Goal: Find specific page/section: Find specific page/section

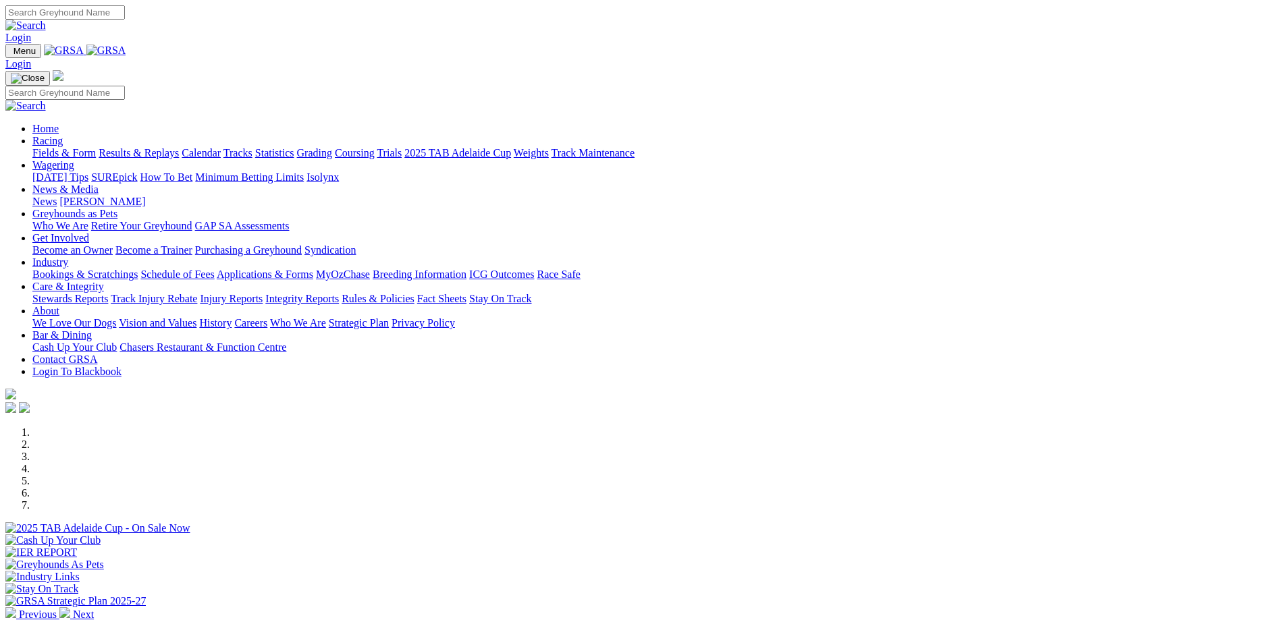
click at [221, 147] on link "Calendar" at bounding box center [201, 152] width 39 height 11
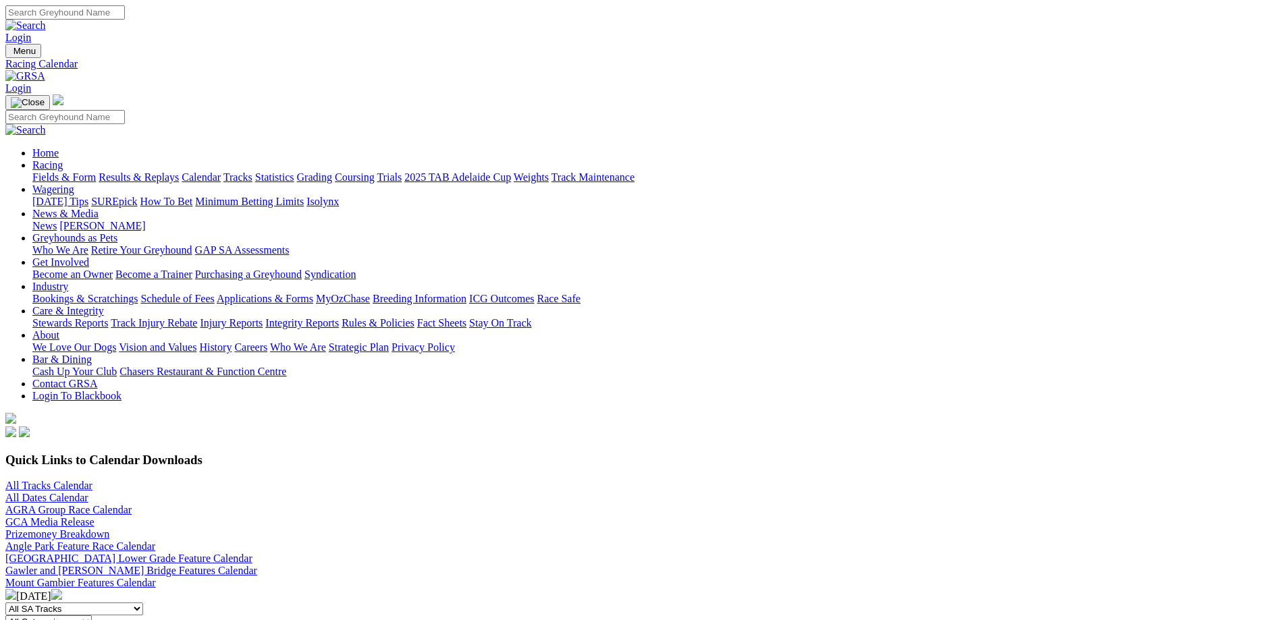
click at [62, 589] on img at bounding box center [56, 594] width 11 height 11
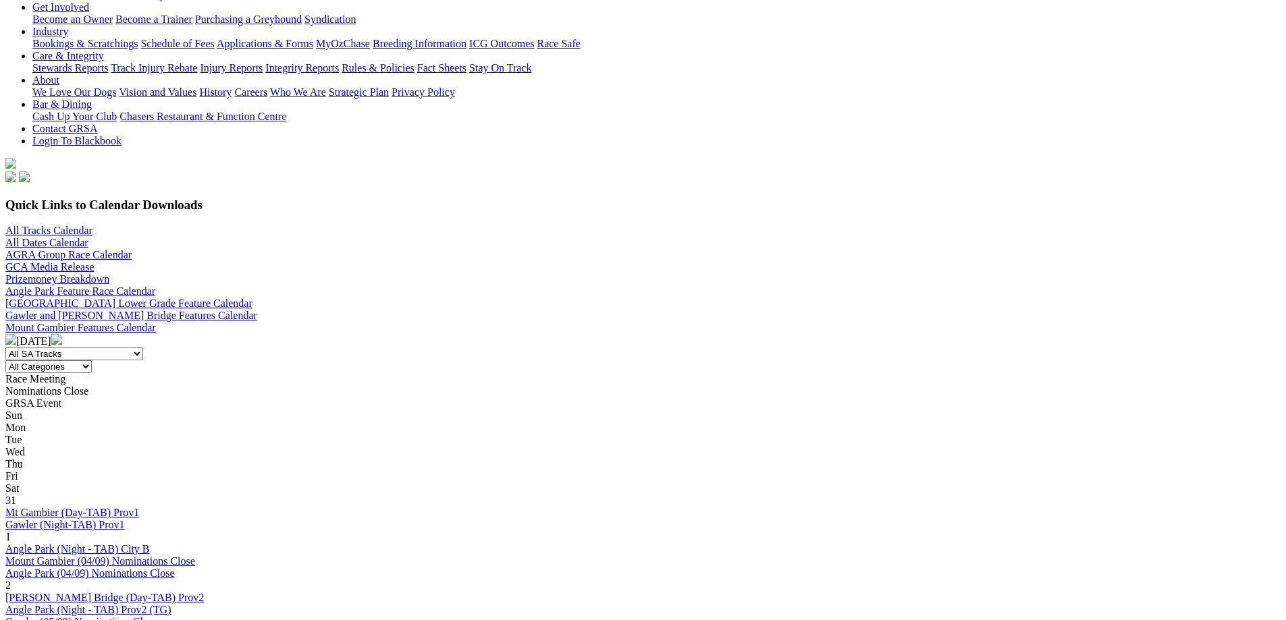
scroll to position [135, 0]
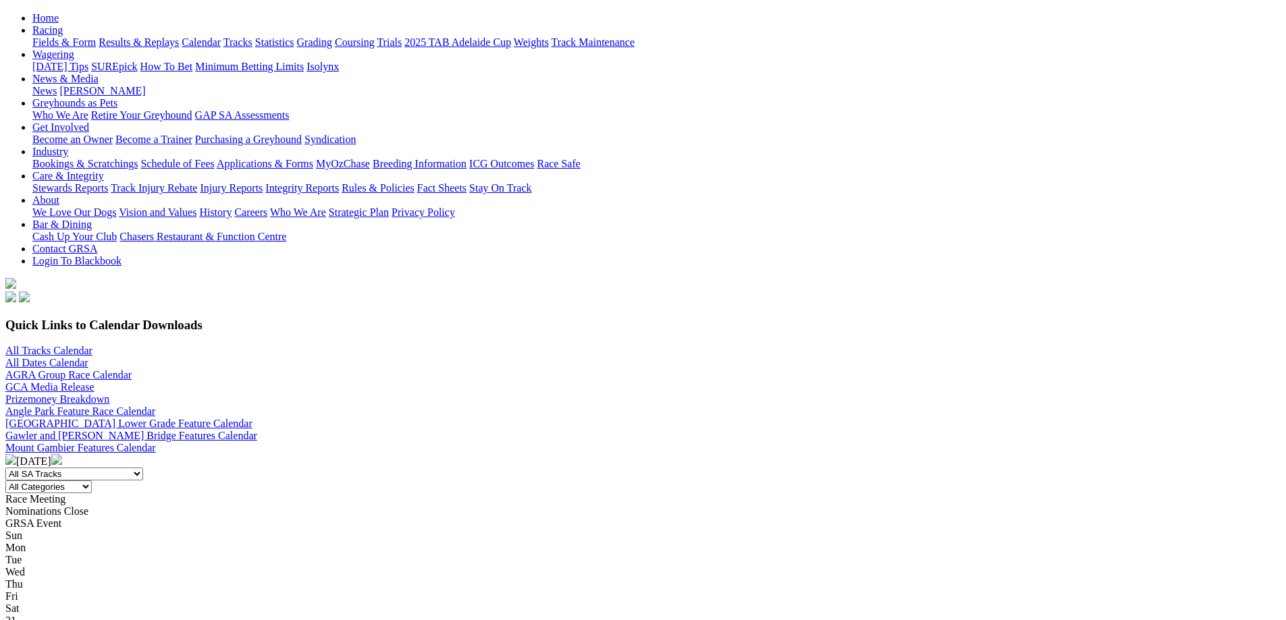
click at [92, 481] on select "All Categories Race Meetings GRSA Events Nomination Dates" at bounding box center [48, 487] width 86 height 13
select select "0"
click at [92, 481] on select "All Categories Race Meetings GRSA Events Nomination Dates" at bounding box center [48, 487] width 86 height 13
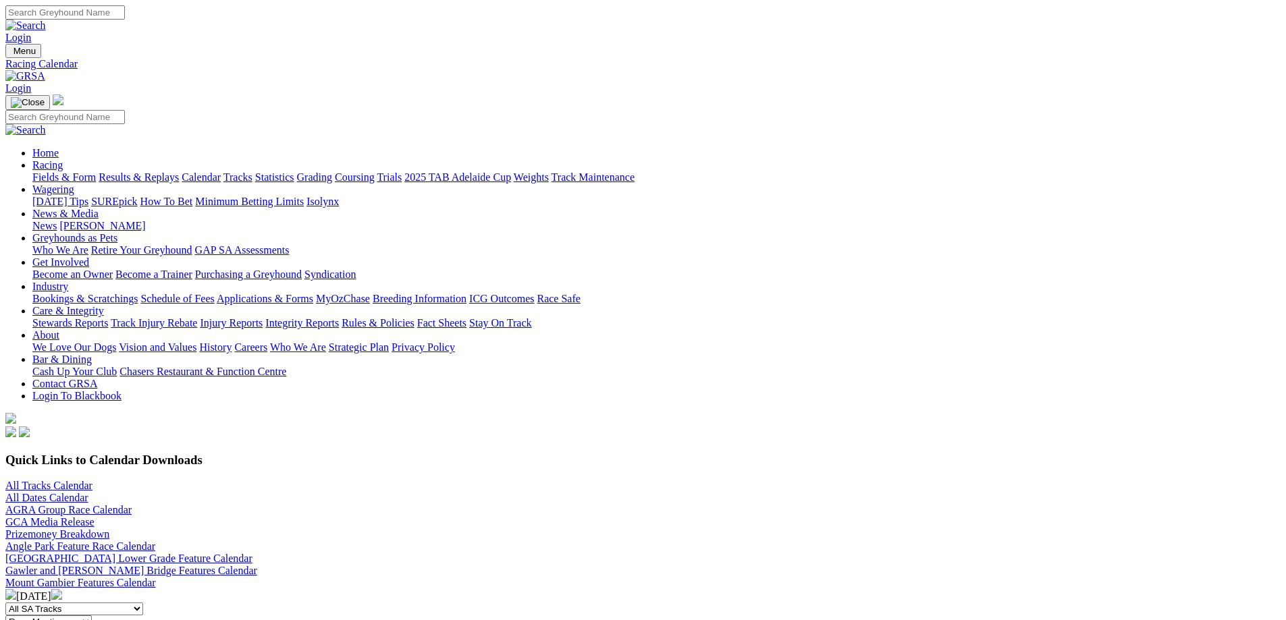
click at [96, 171] on link "Fields & Form" at bounding box center [63, 176] width 63 height 11
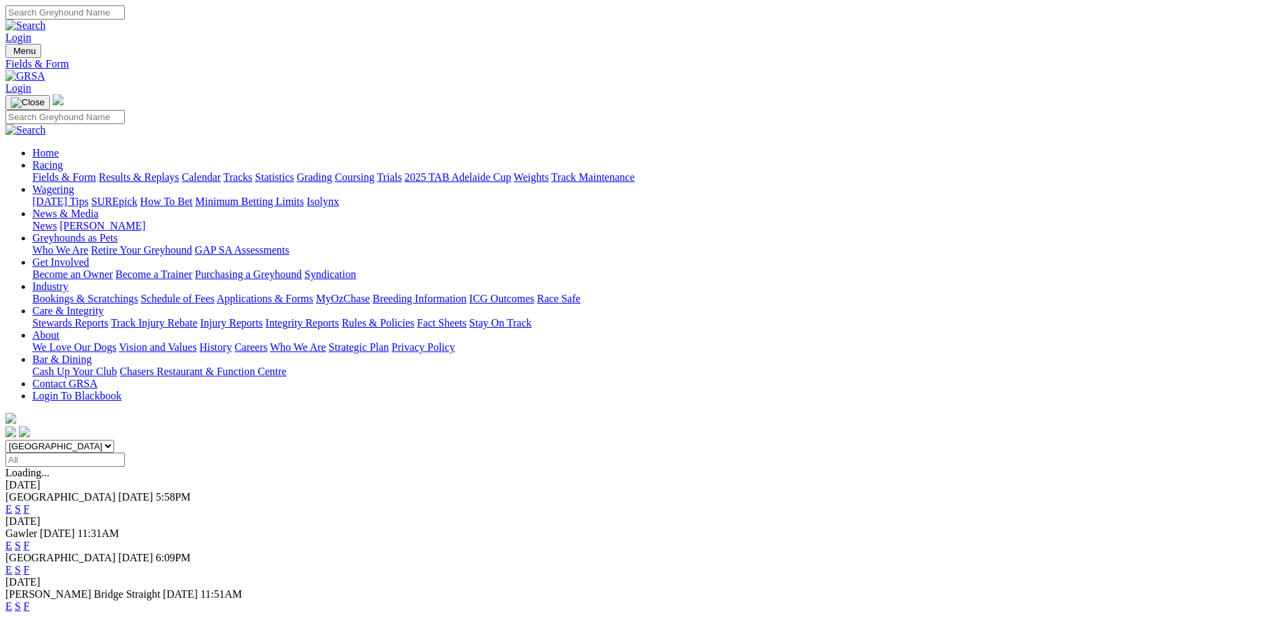
click at [221, 171] on link "Calendar" at bounding box center [201, 176] width 39 height 11
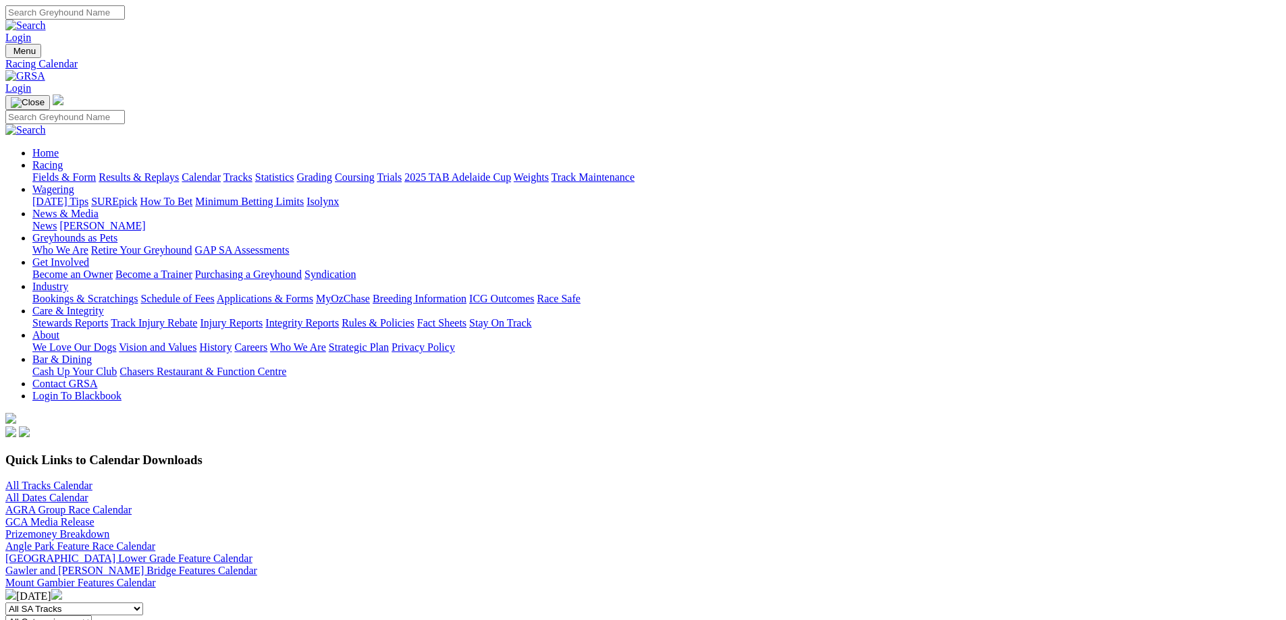
click at [96, 171] on link "Fields & Form" at bounding box center [63, 176] width 63 height 11
